Goal: Task Accomplishment & Management: Use online tool/utility

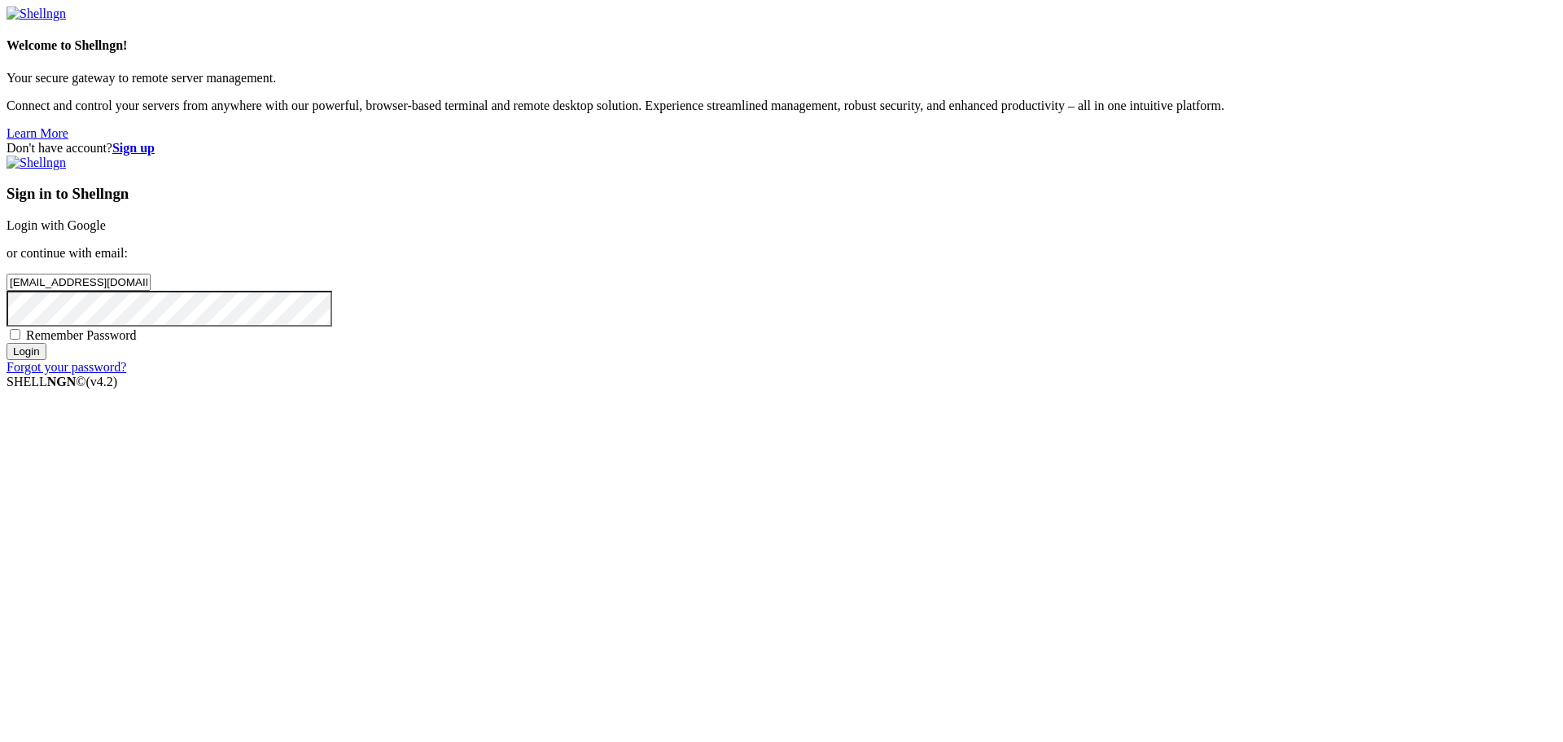
click at [46, 360] on input "Login" at bounding box center [27, 351] width 40 height 17
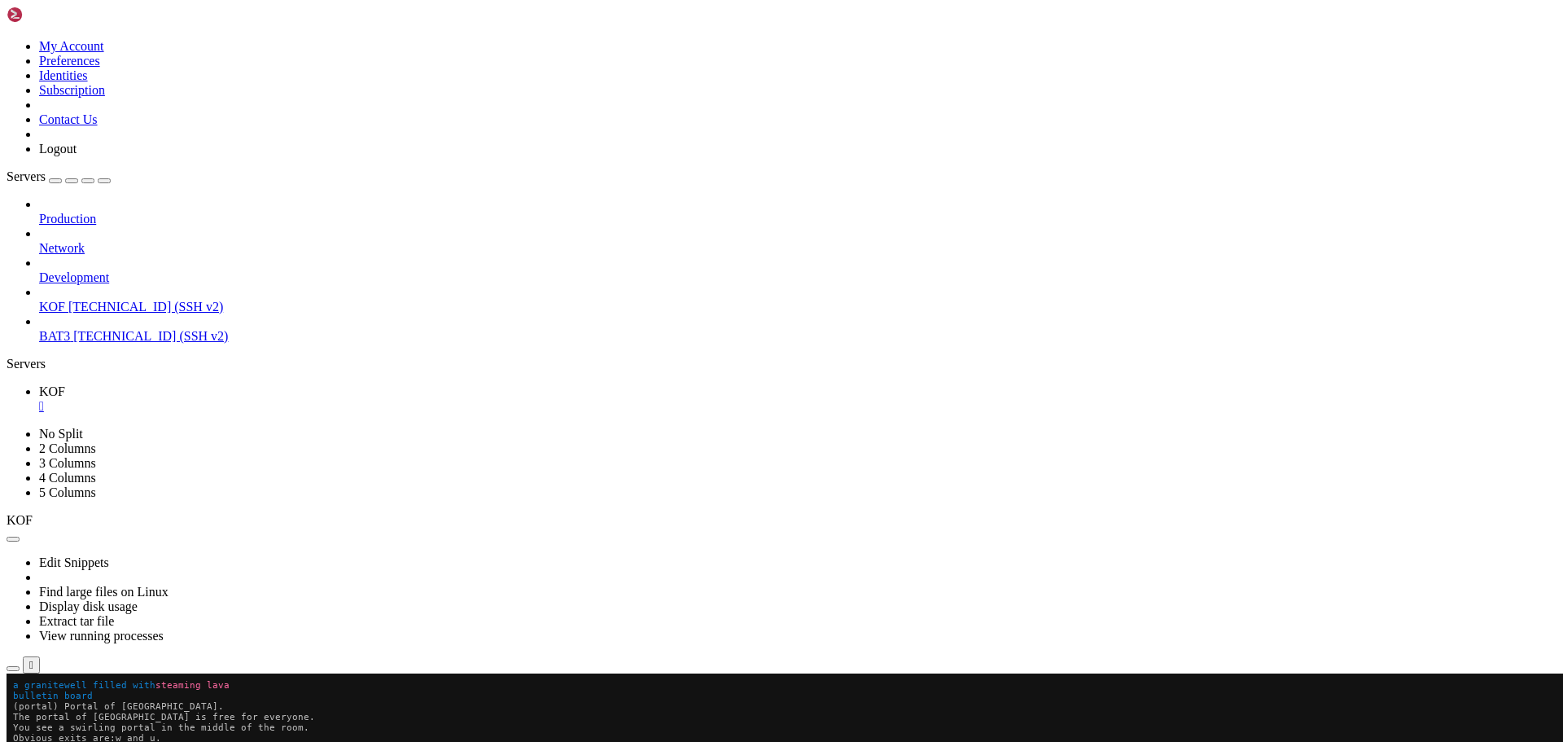
scroll to position [413, 0]
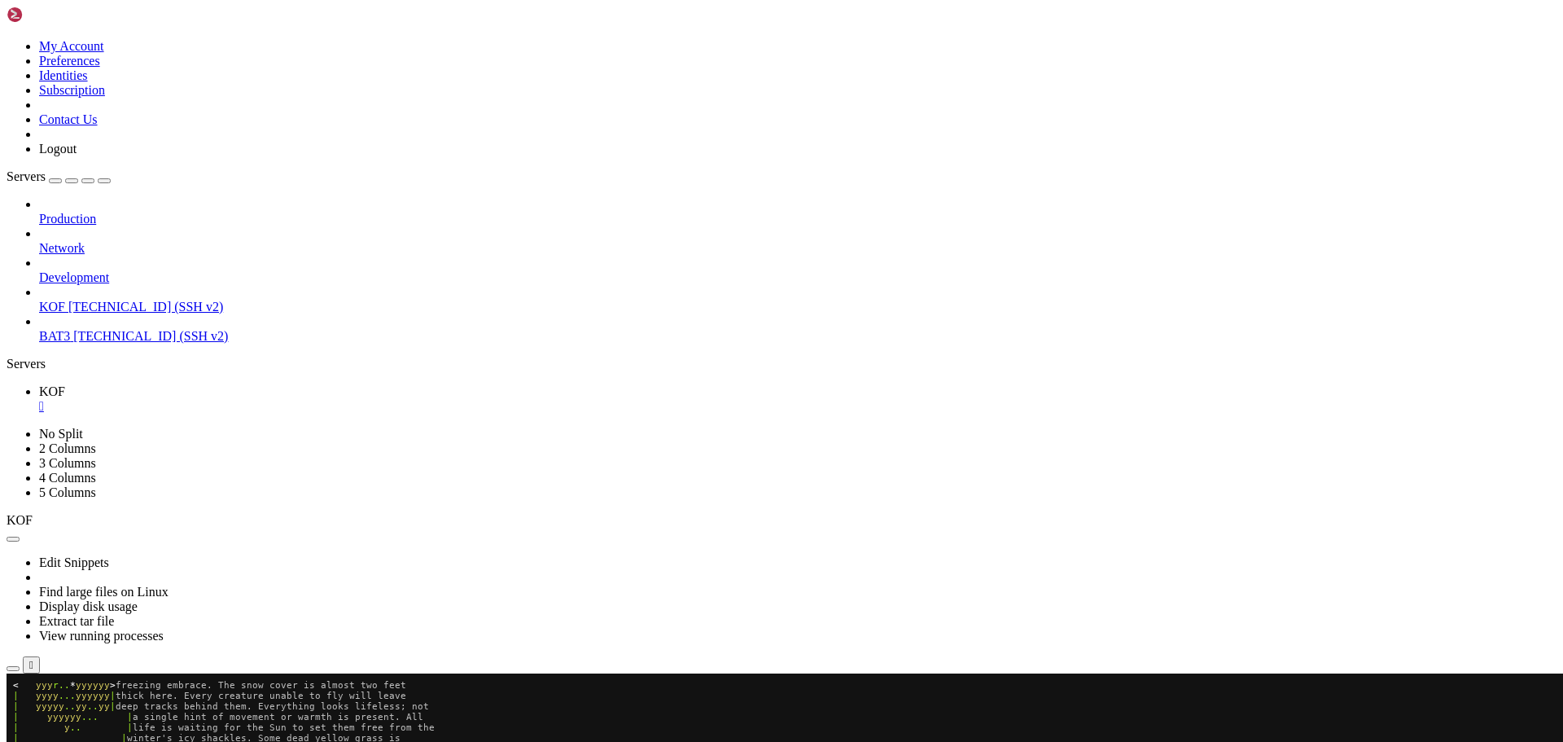
scroll to position [434, 0]
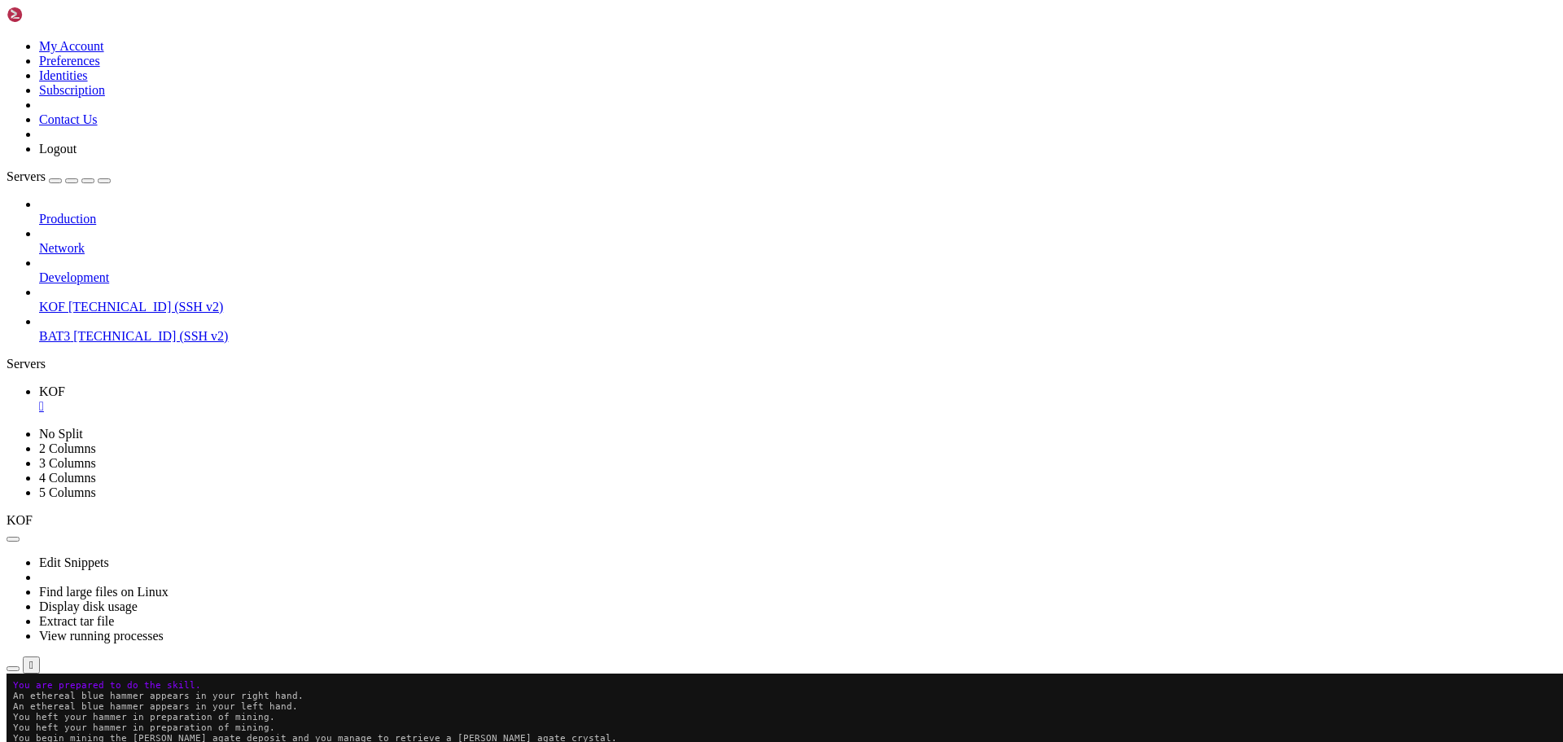
scroll to position [434, 0]
